Goal: Task Accomplishment & Management: Complete application form

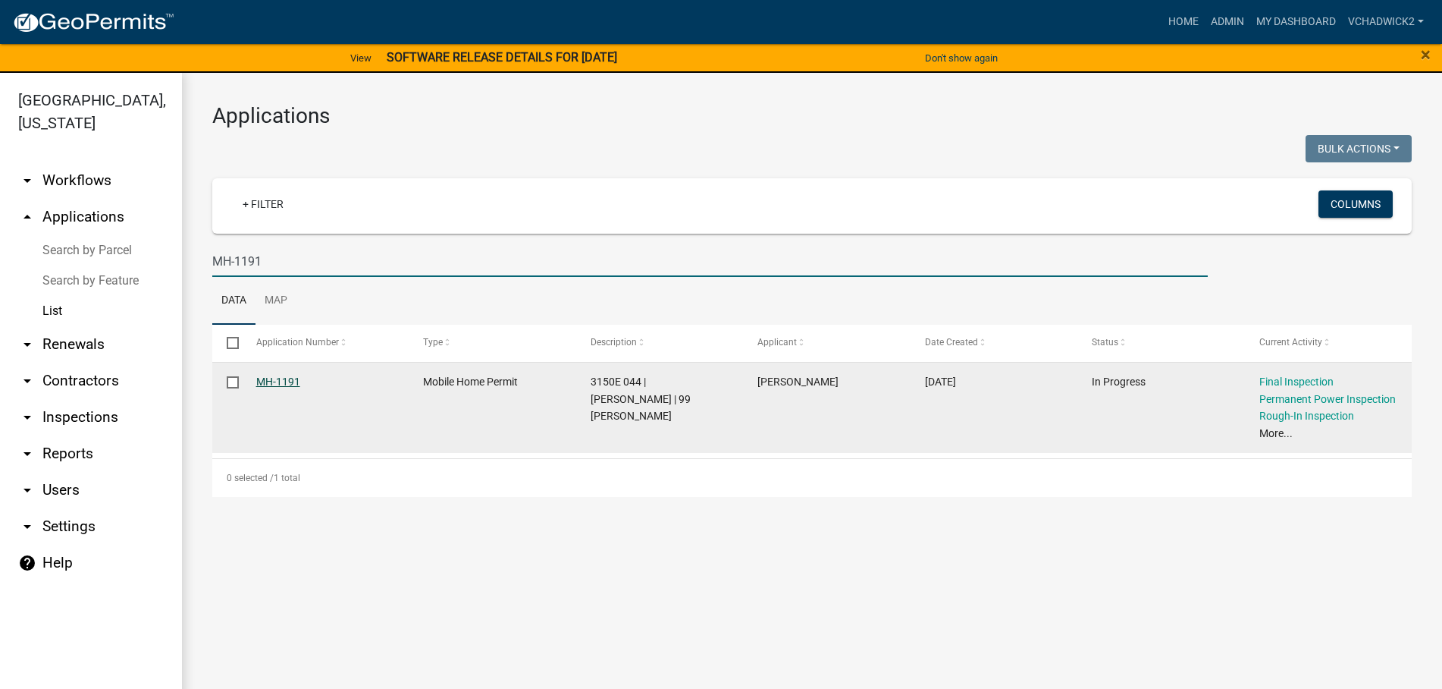
type input "MH-1191"
click at [281, 384] on link "MH-1191" at bounding box center [278, 381] width 44 height 12
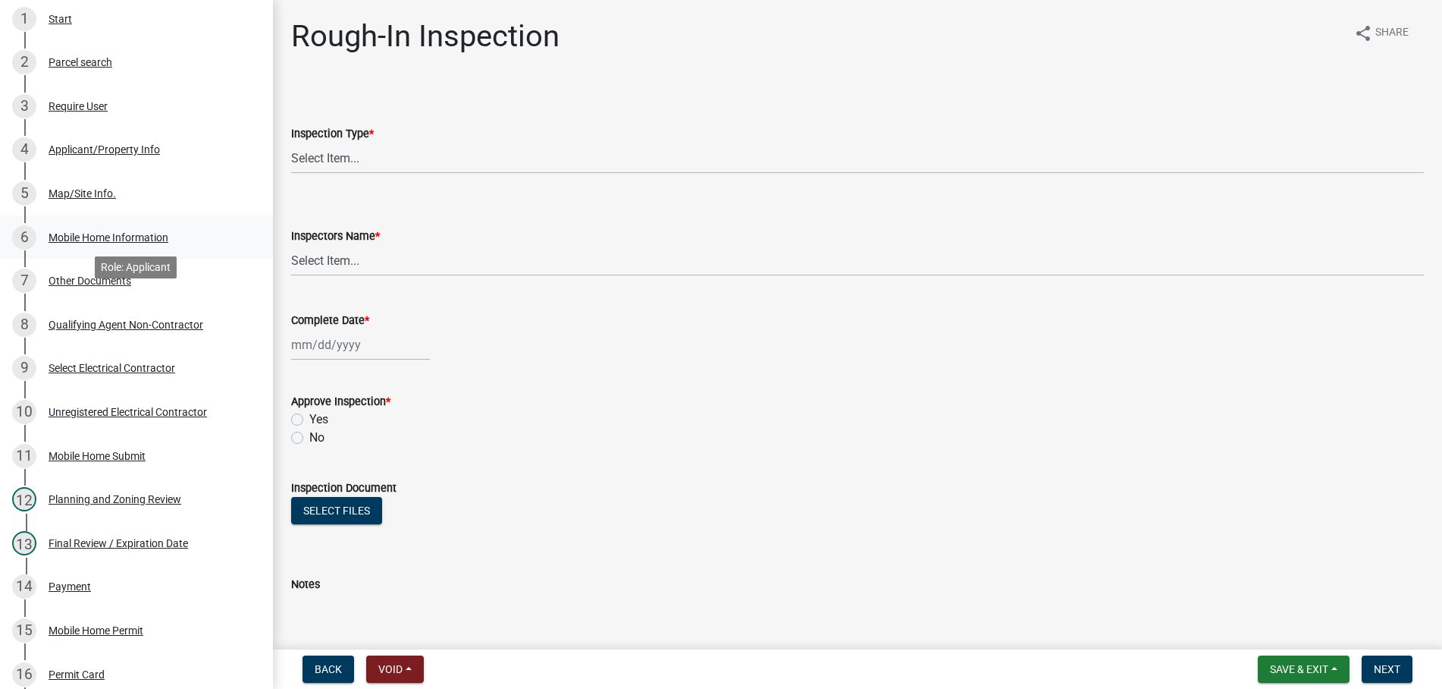
scroll to position [309, 0]
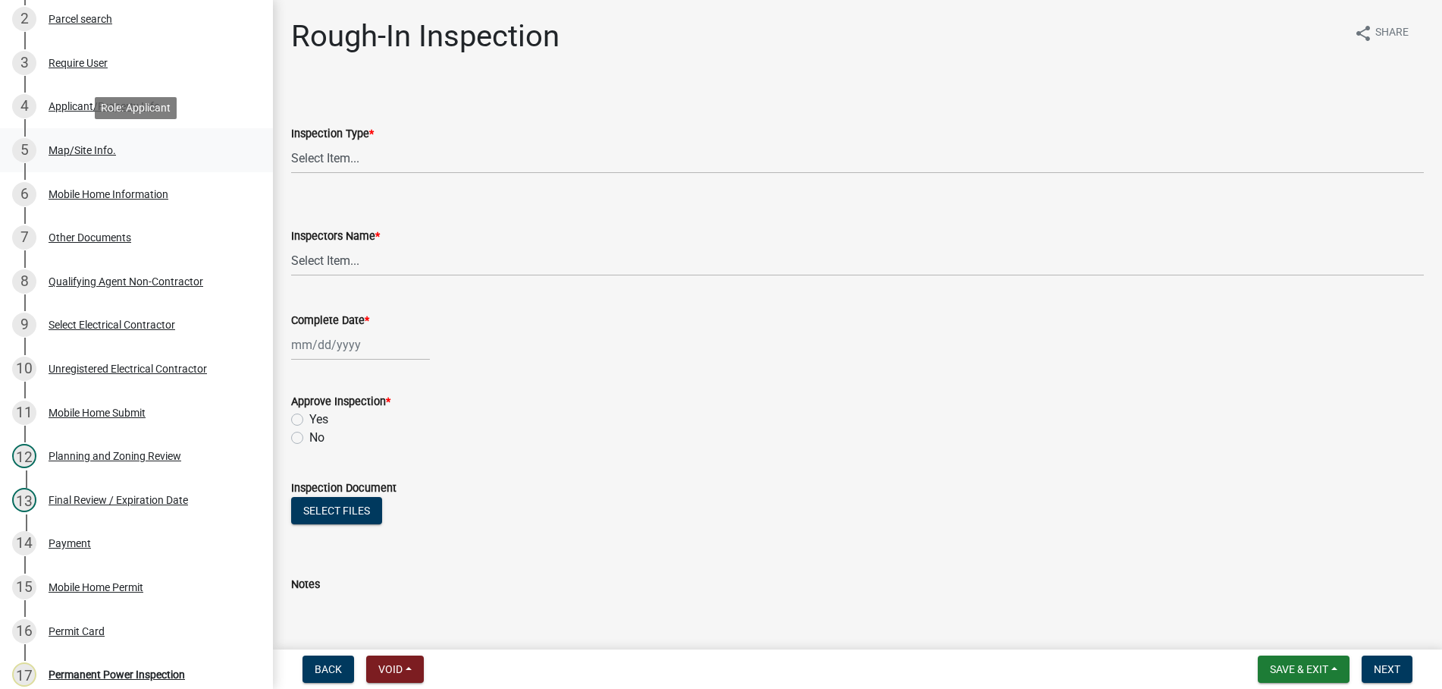
click at [79, 146] on div "Map/Site Info." at bounding box center [82, 150] width 67 height 11
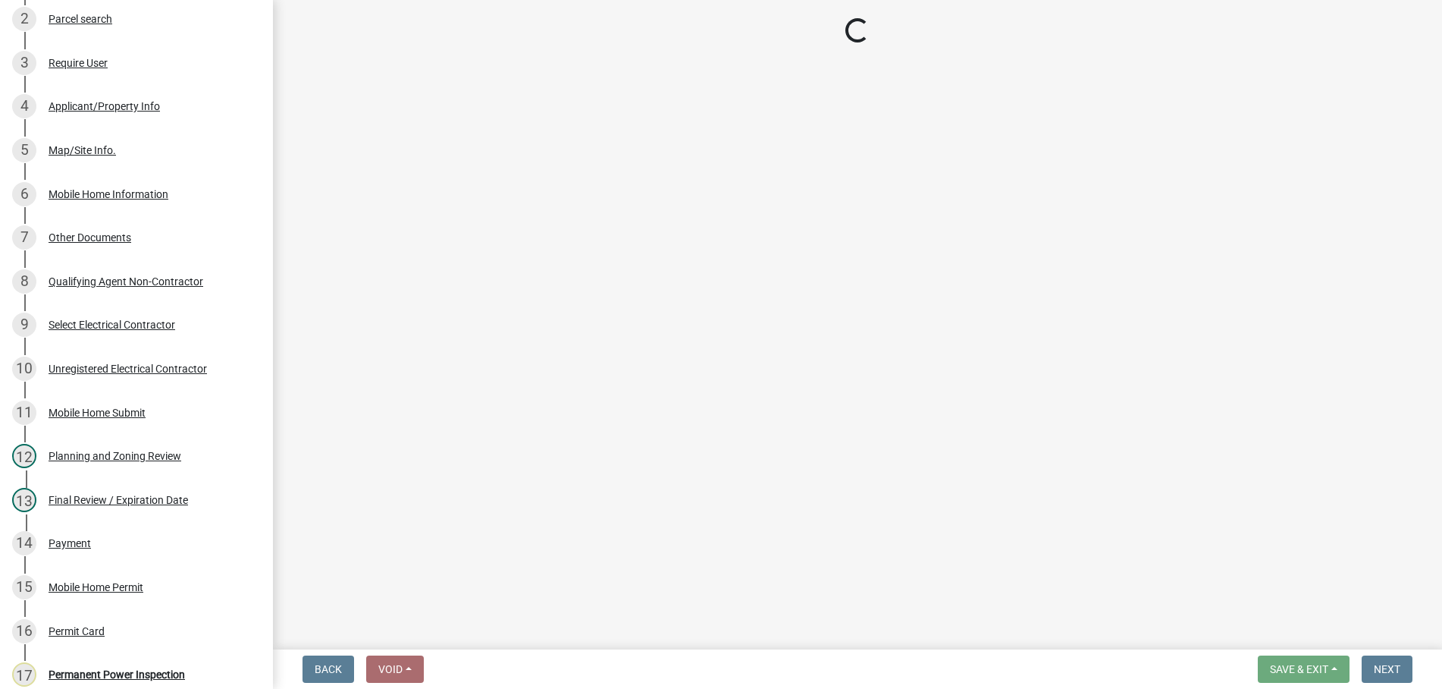
select select "92a37e23-3b7d-408e-b3c7-0afbe39b0942"
select select "c9feaa94-b03b-4165-97cf-90fdf63947c5"
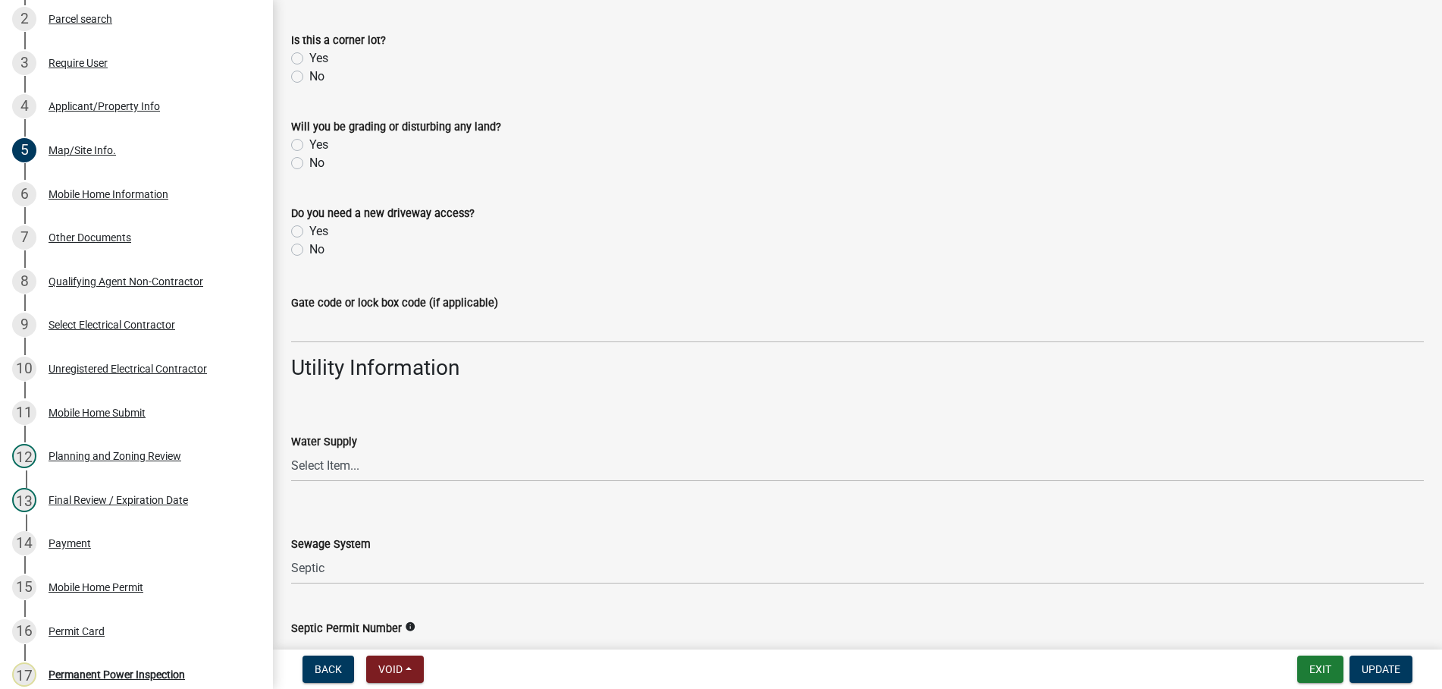
scroll to position [1151, 0]
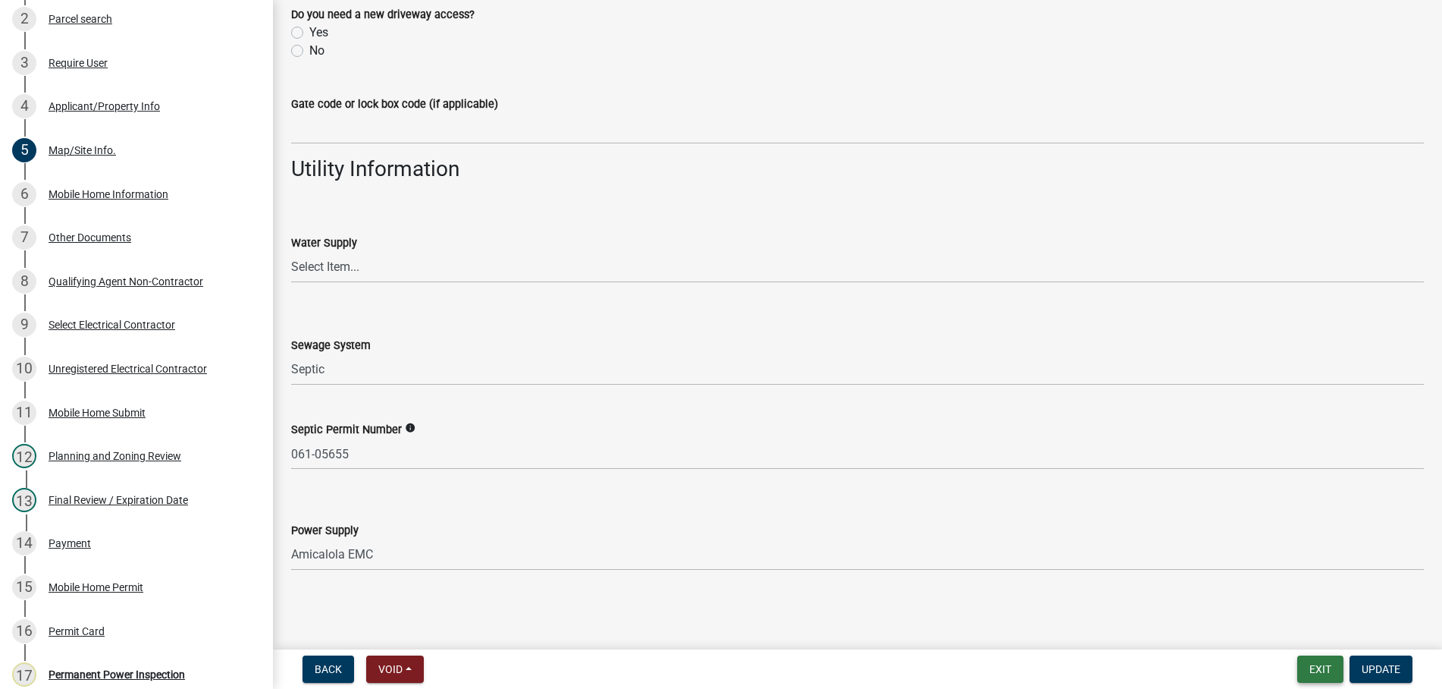
click at [1316, 667] on button "Exit" at bounding box center [1321, 668] width 46 height 27
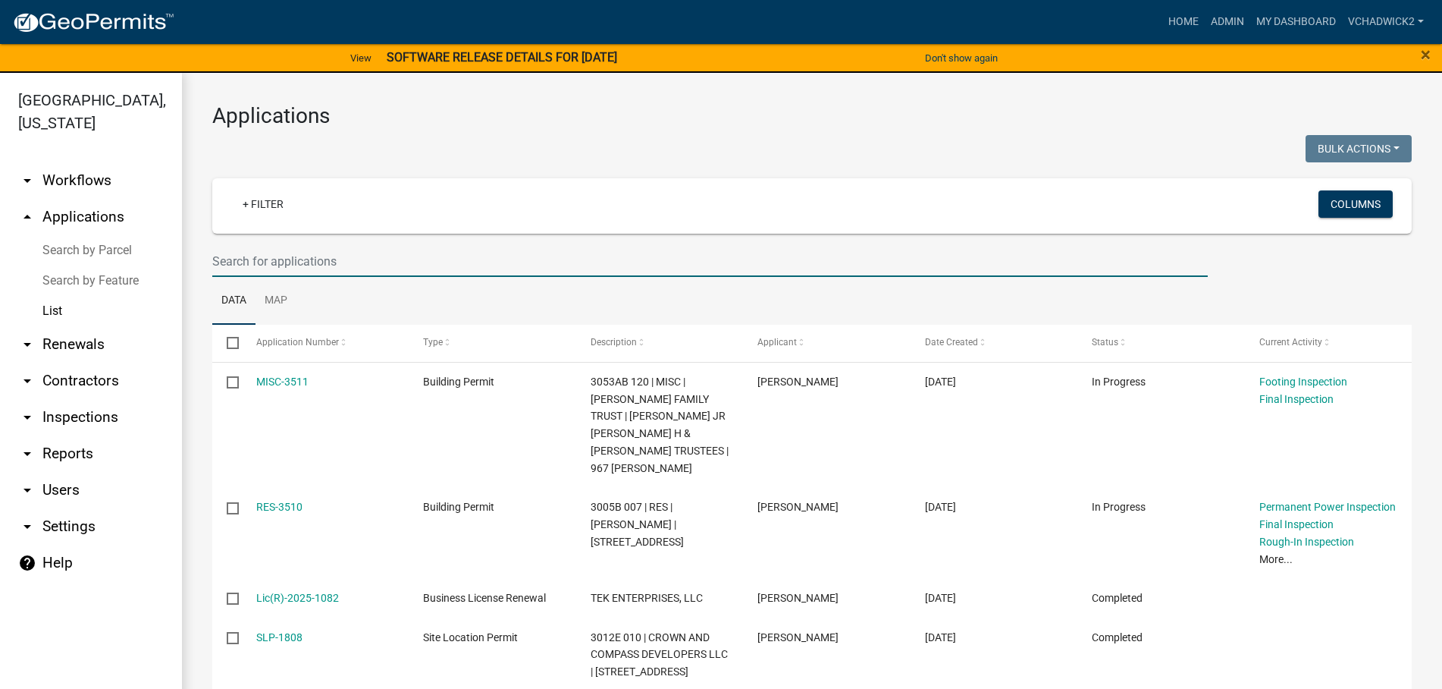
click at [284, 258] on input "text" at bounding box center [710, 261] width 996 height 31
type input "W"
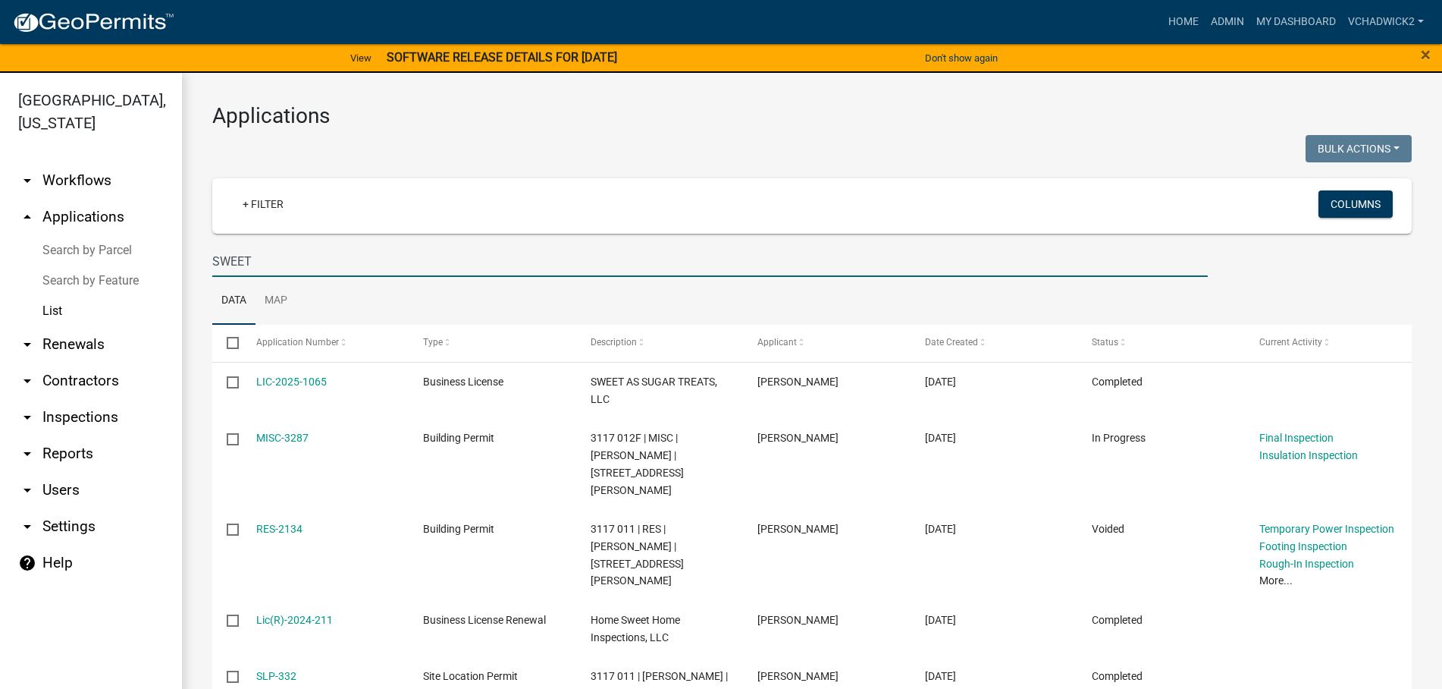
type input "SWEET"
